Goal: Task Accomplishment & Management: Manage account settings

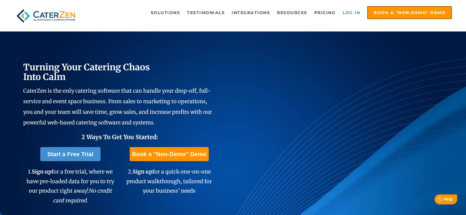
click at [345, 12] on link "Log in" at bounding box center [350, 13] width 23 height 12
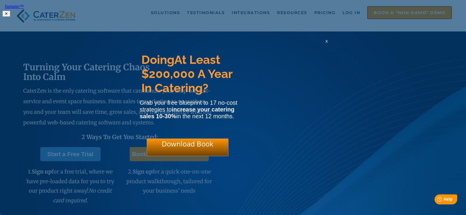
click at [324, 44] on div "x" at bounding box center [326, 41] width 9 height 6
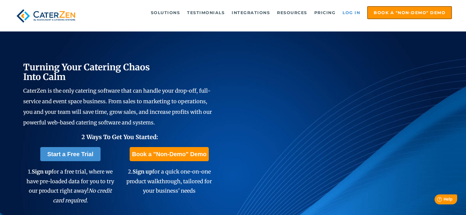
click at [346, 14] on link "Log in" at bounding box center [350, 13] width 23 height 12
click at [349, 12] on link "Log in" at bounding box center [350, 13] width 23 height 12
click at [345, 13] on link "Log in" at bounding box center [350, 13] width 23 height 12
click at [354, 10] on link "Log in" at bounding box center [350, 13] width 23 height 12
click at [351, 14] on link "Log in" at bounding box center [350, 13] width 23 height 12
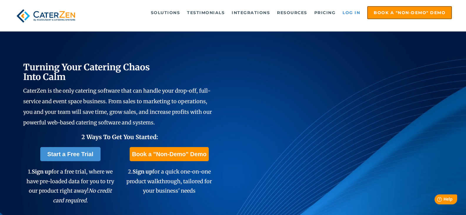
click at [345, 10] on link "Log in" at bounding box center [350, 13] width 23 height 12
click at [354, 10] on link "Log in" at bounding box center [350, 13] width 23 height 12
click at [354, 14] on link "Log in" at bounding box center [350, 13] width 23 height 12
